Goal: Information Seeking & Learning: Learn about a topic

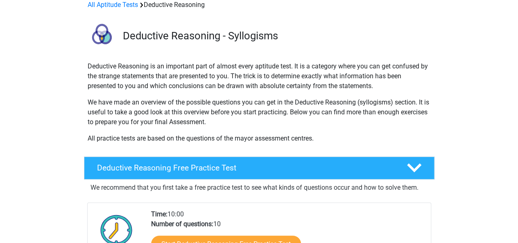
scroll to position [123, 0]
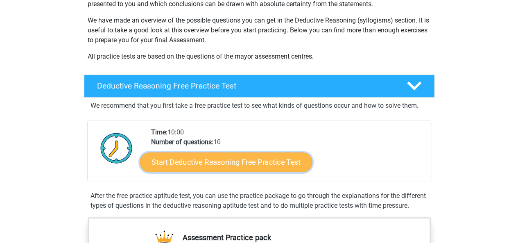
click at [222, 163] on link "Start Deductive Reasoning Free Practice Test" at bounding box center [226, 162] width 172 height 20
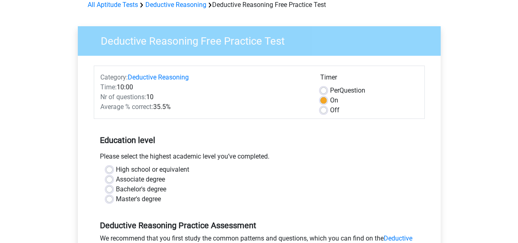
scroll to position [82, 0]
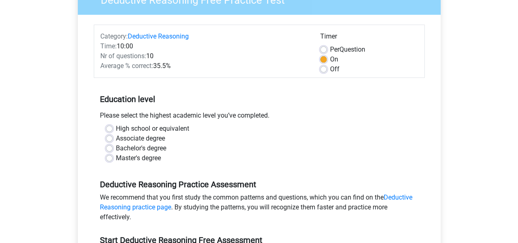
click at [116, 146] on label "Bachelor's degree" at bounding box center [141, 148] width 50 height 10
click at [108, 146] on input "Bachelor's degree" at bounding box center [109, 147] width 7 height 8
radio input "true"
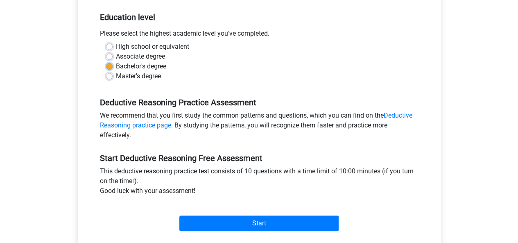
scroll to position [246, 0]
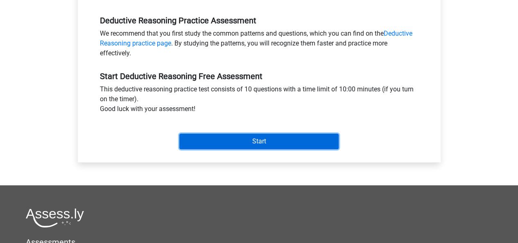
click at [271, 139] on input "Start" at bounding box center [258, 142] width 159 height 16
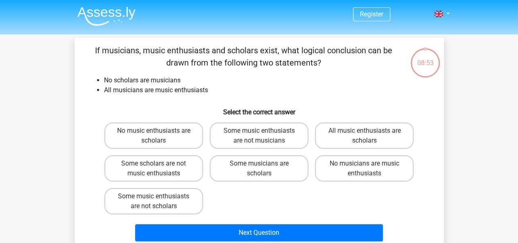
click at [260, 131] on input "Some music enthusiasts are not musicians" at bounding box center [261, 133] width 5 height 5
radio input "true"
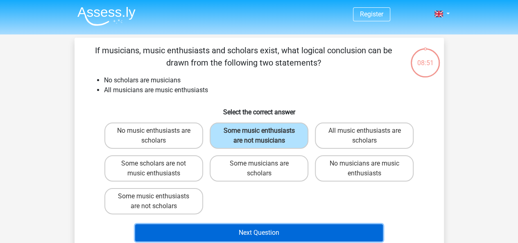
click at [265, 229] on button "Next Question" at bounding box center [259, 232] width 248 height 17
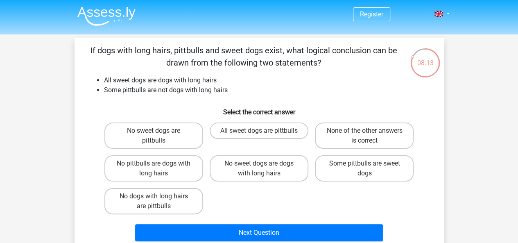
click at [156, 197] on input "No dogs with long hairs are pittbulls" at bounding box center [156, 198] width 5 height 5
radio input "true"
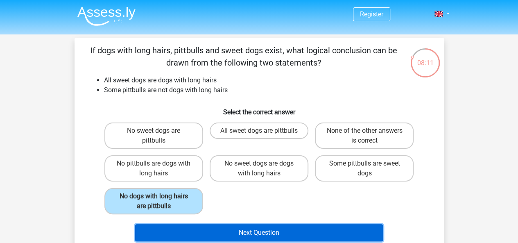
click at [258, 232] on button "Next Question" at bounding box center [259, 232] width 248 height 17
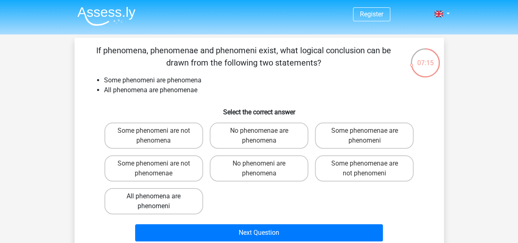
click at [152, 196] on label "All phenomena are phenomeni" at bounding box center [153, 201] width 99 height 26
click at [154, 196] on input "All phenomena are phenomeni" at bounding box center [156, 198] width 5 height 5
radio input "true"
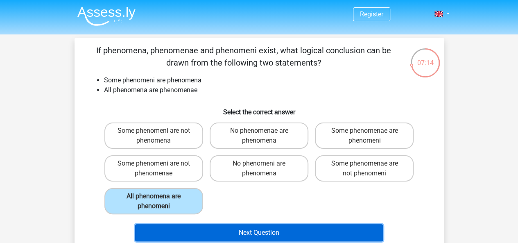
click at [263, 229] on button "Next Question" at bounding box center [259, 232] width 248 height 17
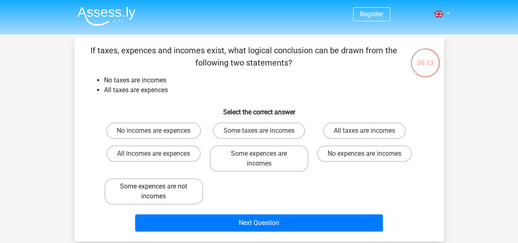
click at [150, 186] on label "Some expences are not incomes" at bounding box center [153, 191] width 99 height 26
click at [154, 186] on input "Some expences are not incomes" at bounding box center [156, 188] width 5 height 5
radio input "true"
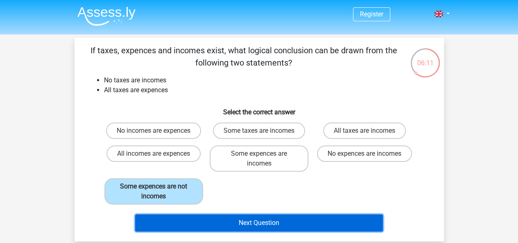
click at [261, 222] on button "Next Question" at bounding box center [259, 222] width 248 height 17
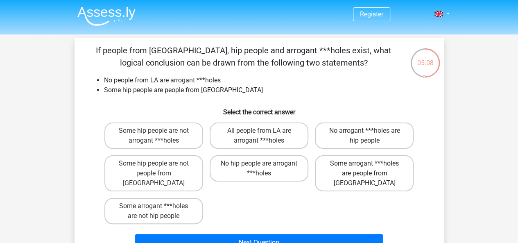
click at [354, 163] on label "Some arrogant ***holes are people from LA" at bounding box center [364, 173] width 99 height 36
click at [365, 163] on input "Some arrogant ***holes are people from LA" at bounding box center [367, 165] width 5 height 5
radio input "true"
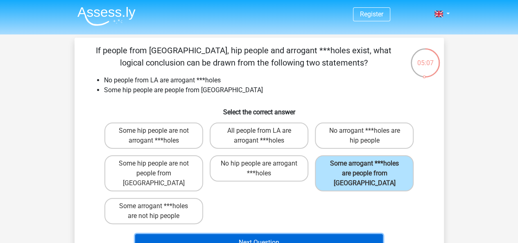
click at [271, 234] on button "Next Question" at bounding box center [259, 242] width 248 height 17
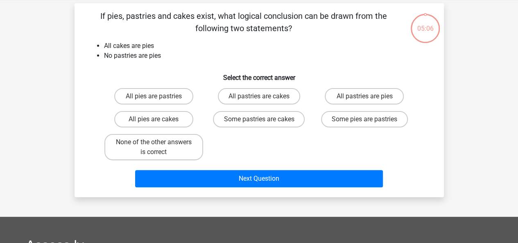
scroll to position [38, 0]
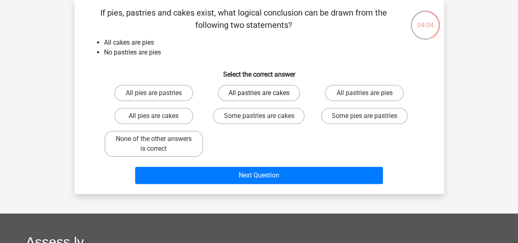
click at [248, 93] on label "All pastries are cakes" at bounding box center [259, 93] width 82 height 16
click at [259, 93] on input "All pastries are cakes" at bounding box center [261, 95] width 5 height 5
radio input "true"
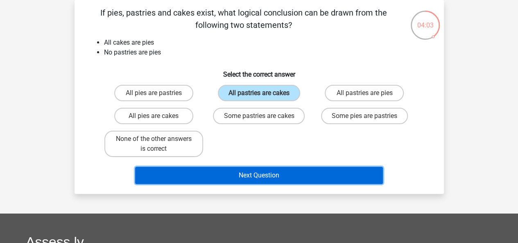
click at [247, 175] on button "Next Question" at bounding box center [259, 175] width 248 height 17
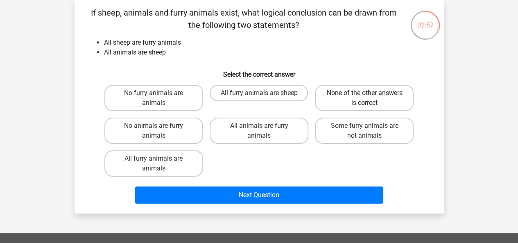
click at [372, 101] on label "None of the other answers is correct" at bounding box center [364, 98] width 99 height 26
click at [370, 98] on input "None of the other answers is correct" at bounding box center [367, 95] width 5 height 5
radio input "true"
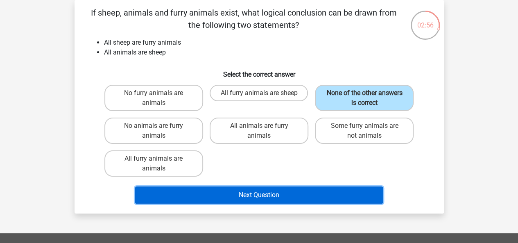
click at [250, 195] on button "Next Question" at bounding box center [259, 194] width 248 height 17
